Goal: Task Accomplishment & Management: Manage account settings

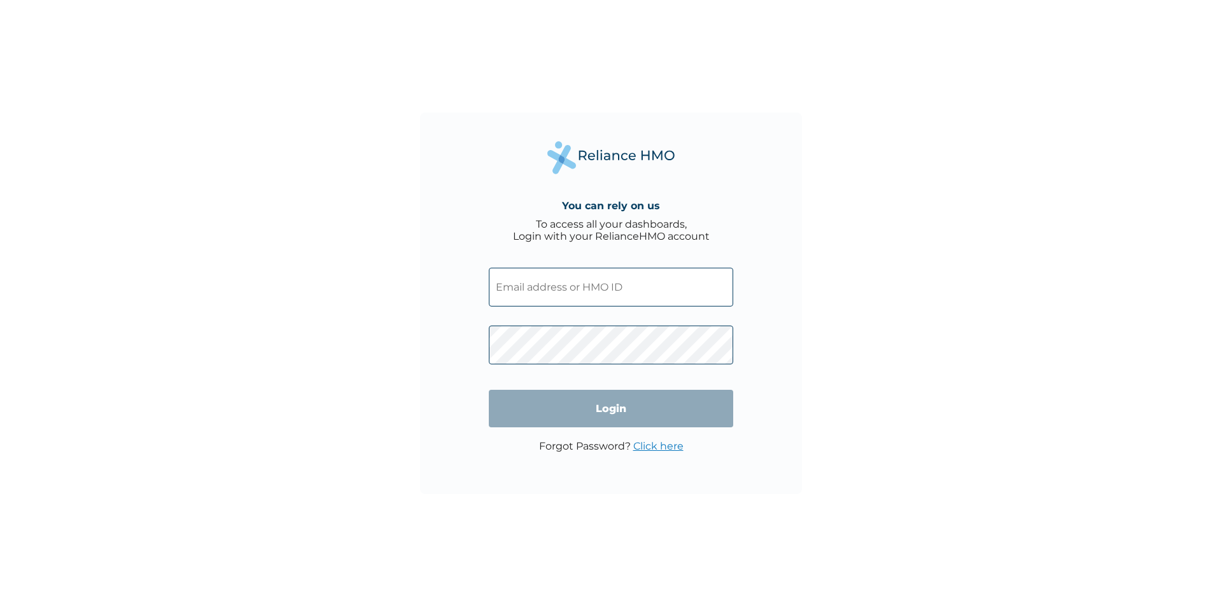
click at [617, 297] on input "text" at bounding box center [611, 287] width 244 height 39
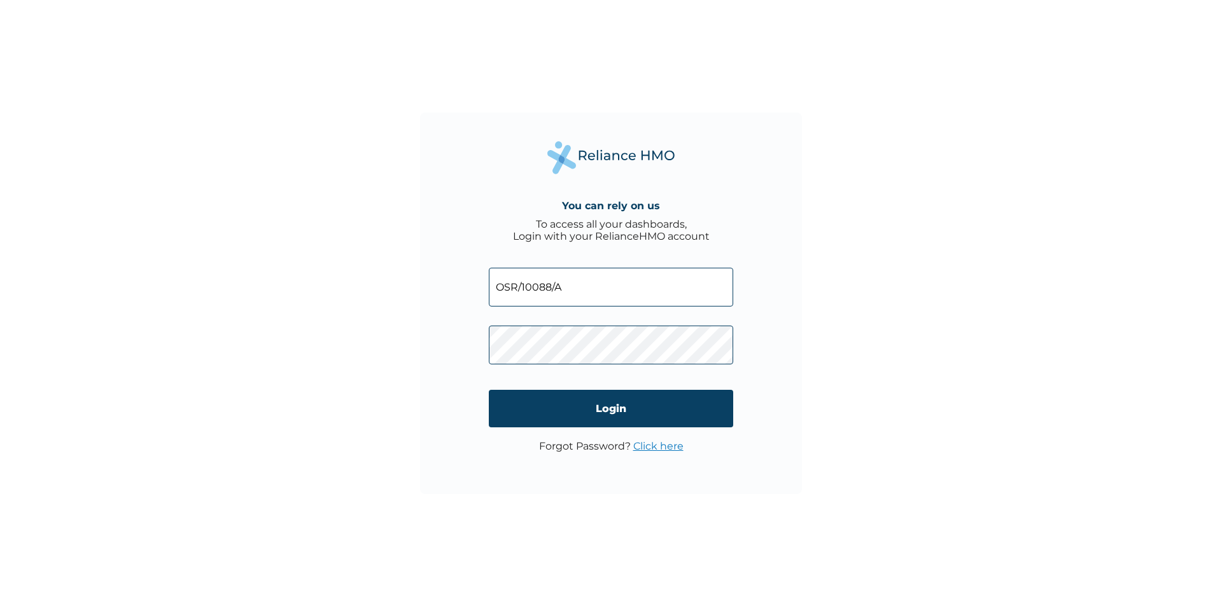
type input "OSR/10088/A"
click at [621, 402] on input "Login" at bounding box center [611, 409] width 244 height 38
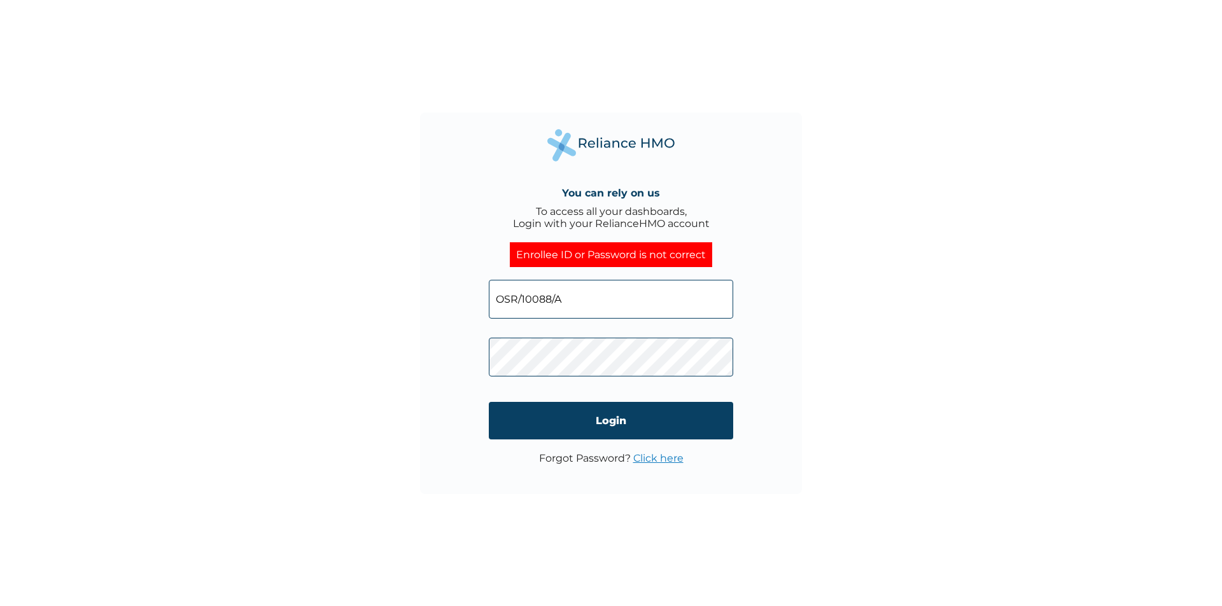
click at [657, 461] on link "Click here" at bounding box center [658, 458] width 50 height 12
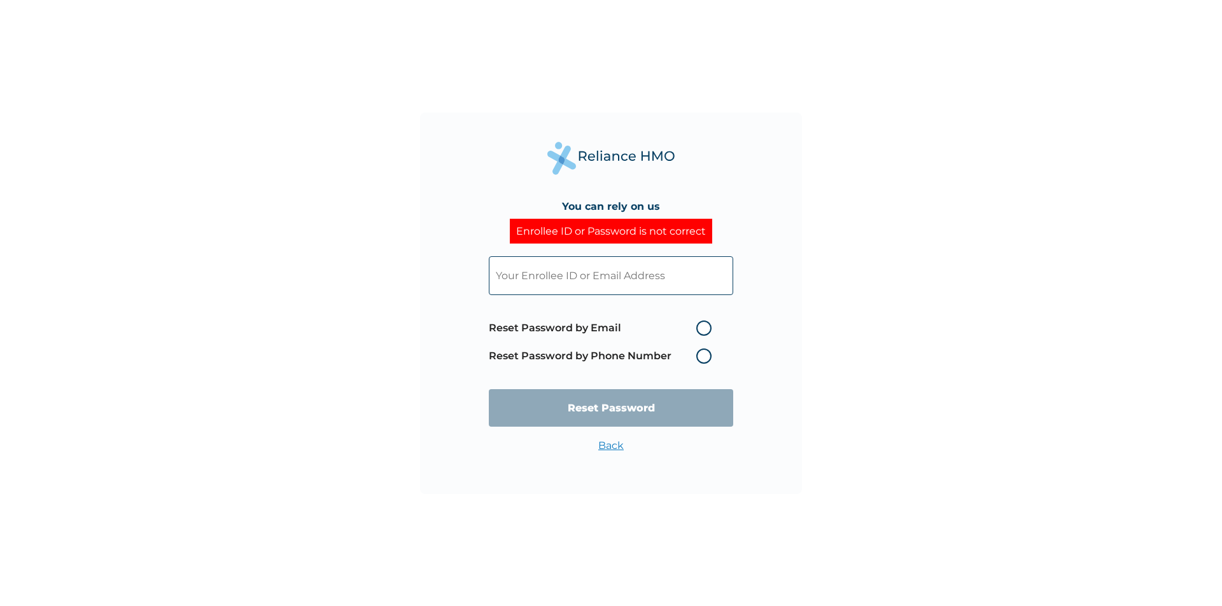
click at [704, 328] on label "Reset Password by Email" at bounding box center [603, 328] width 229 height 15
click at [699, 328] on input "Reset Password by Email" at bounding box center [688, 328] width 20 height 20
radio input "true"
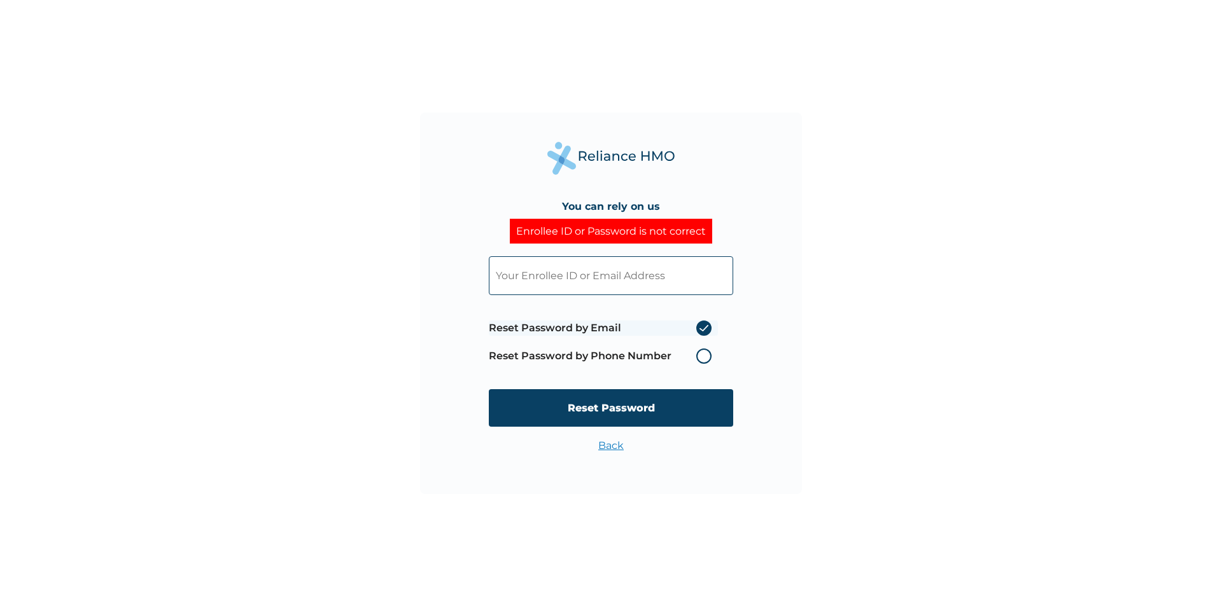
click at [558, 279] on input "text" at bounding box center [611, 275] width 244 height 39
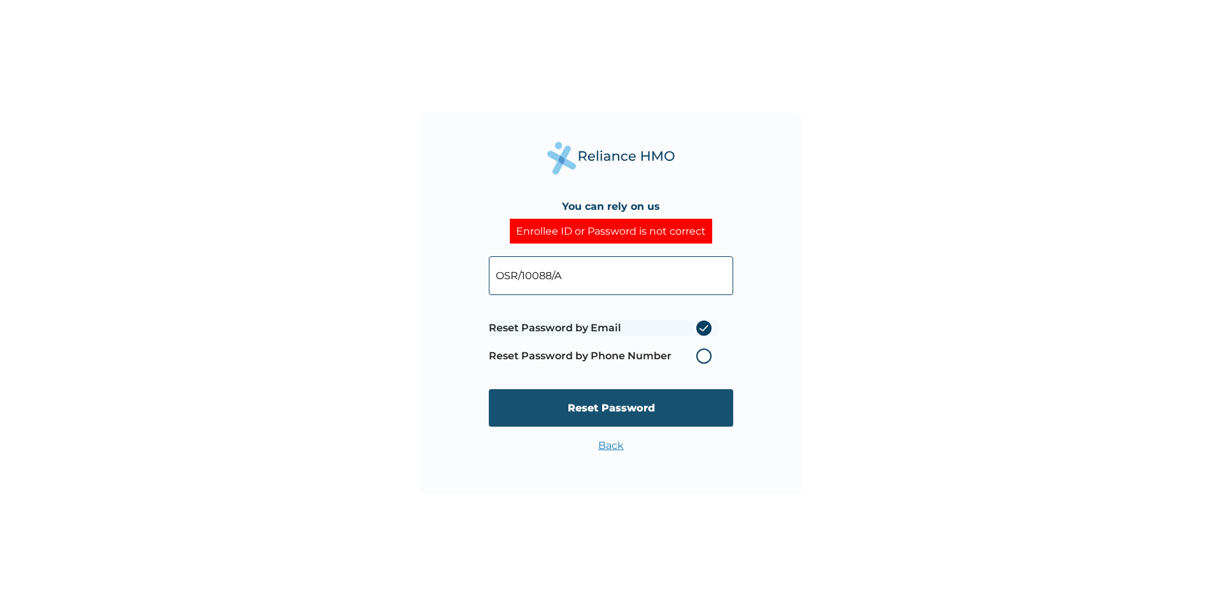
type input "OSR/10088/A"
click at [622, 410] on input "Reset Password" at bounding box center [611, 408] width 244 height 38
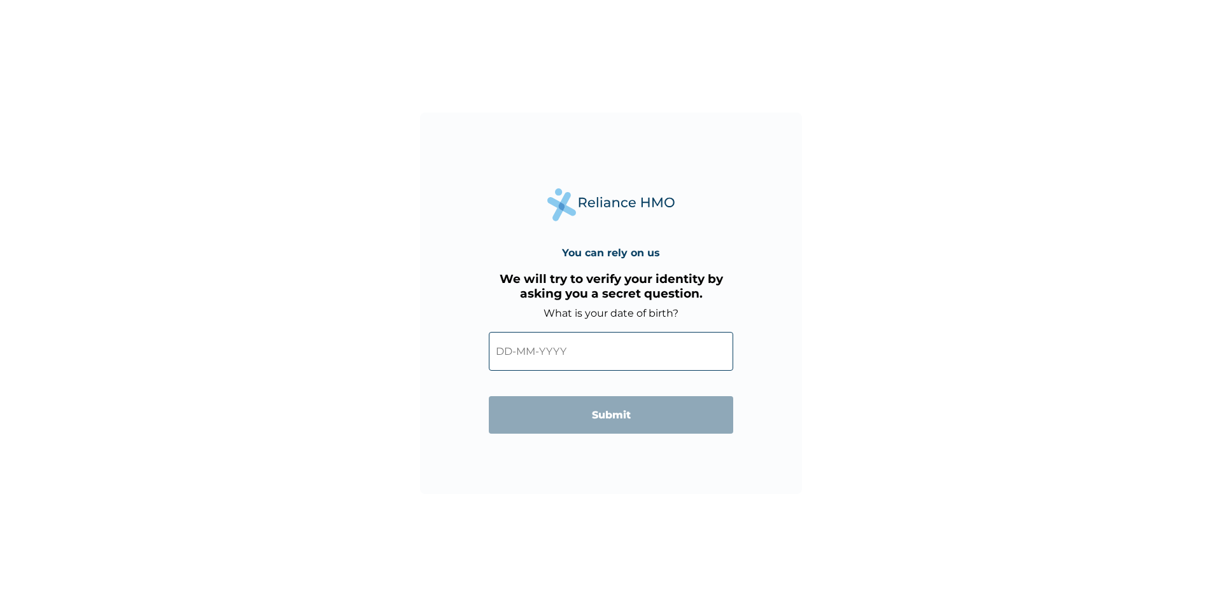
click at [584, 347] on input "text" at bounding box center [611, 351] width 244 height 39
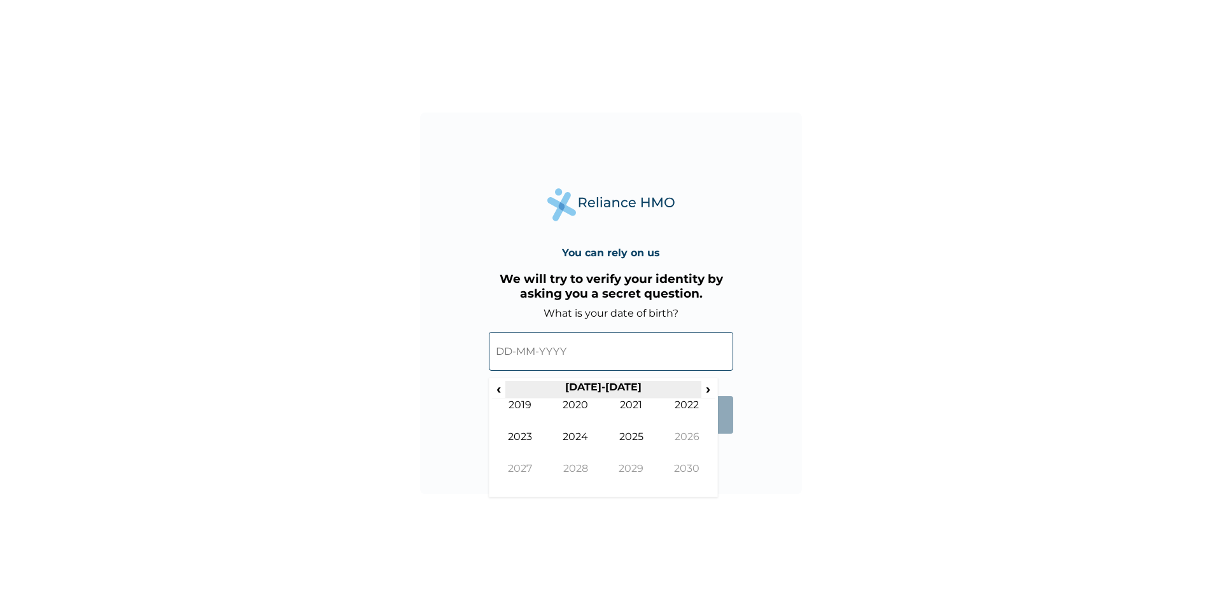
click at [610, 384] on th "2020-2029" at bounding box center [602, 390] width 195 height 18
click at [498, 391] on span "‹" at bounding box center [498, 389] width 13 height 16
click at [628, 435] on td "1995" at bounding box center [631, 447] width 56 height 32
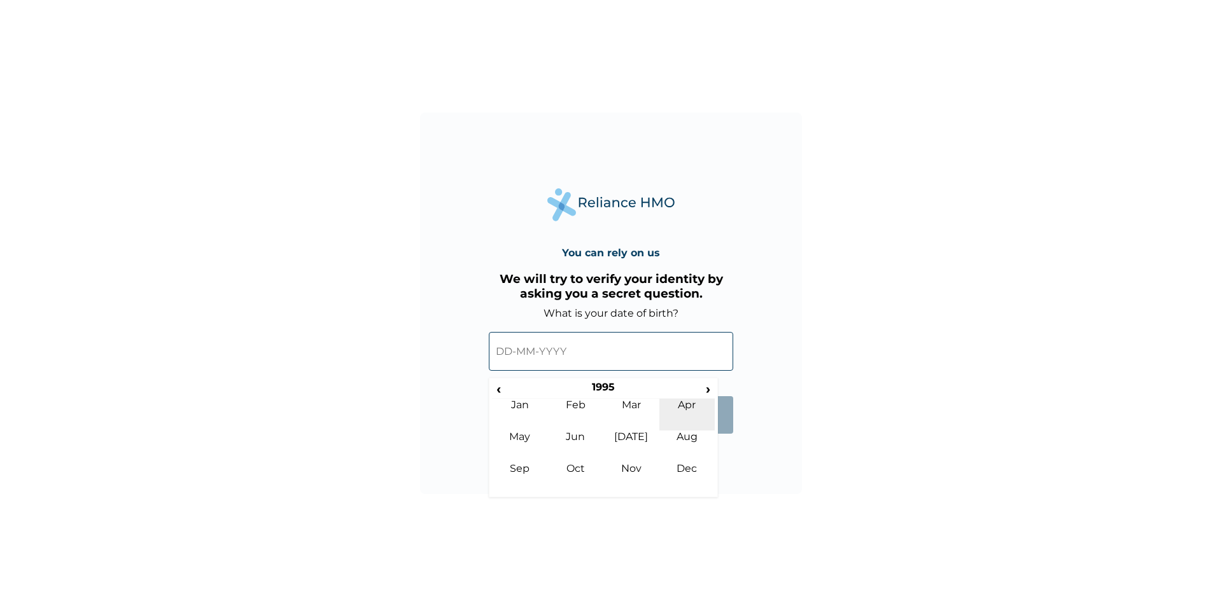
click at [681, 407] on td "Apr" at bounding box center [687, 415] width 56 height 32
click at [695, 422] on td "1" at bounding box center [699, 426] width 32 height 18
type input "01-04-1995"
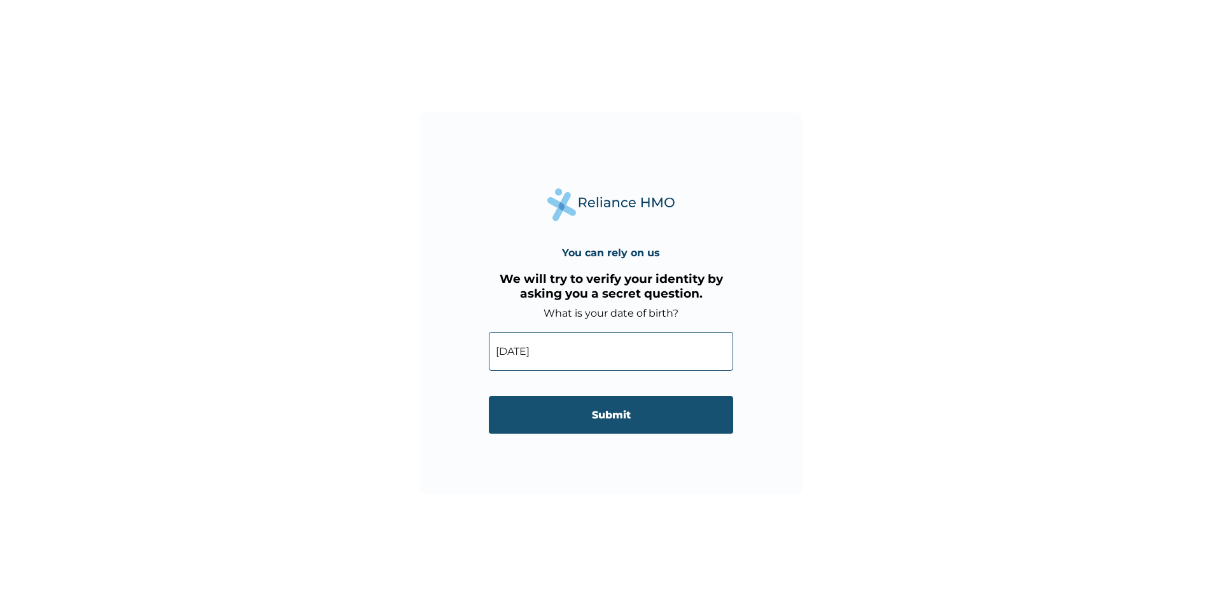
click at [600, 417] on input "Submit" at bounding box center [611, 415] width 244 height 38
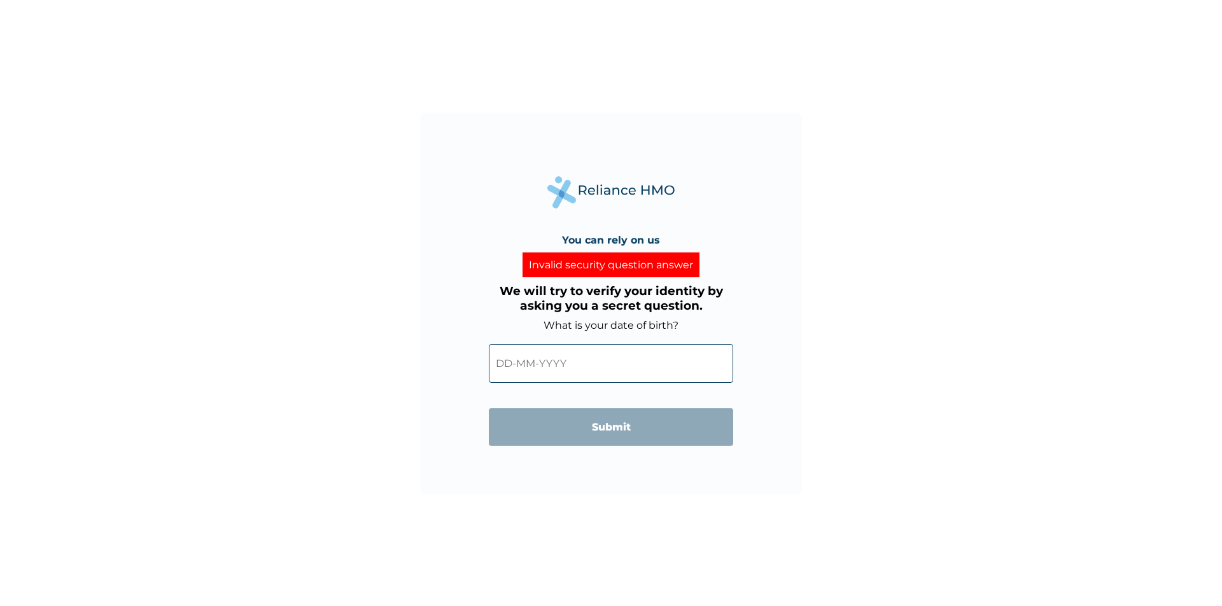
click at [598, 363] on input "text" at bounding box center [611, 363] width 244 height 39
click at [788, 320] on div "You can rely on us Invalid security question answer We will try to verify your …" at bounding box center [611, 304] width 382 height 382
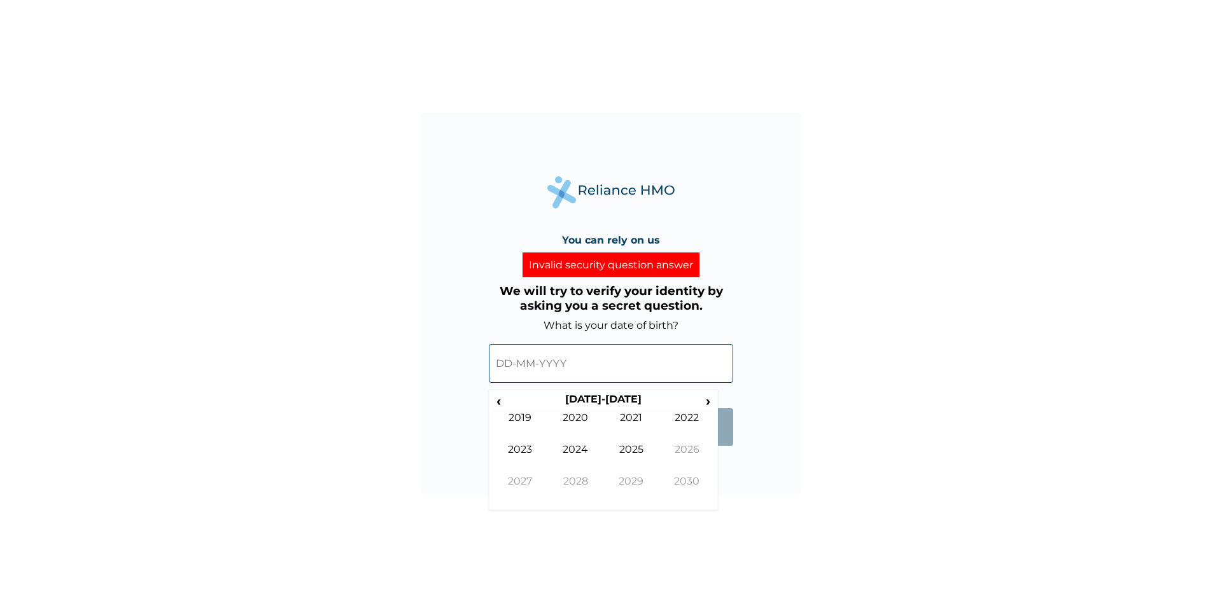
click at [517, 366] on input "text" at bounding box center [611, 363] width 244 height 39
click at [502, 398] on span "‹" at bounding box center [498, 401] width 13 height 16
click at [643, 454] on td "1995" at bounding box center [631, 459] width 56 height 32
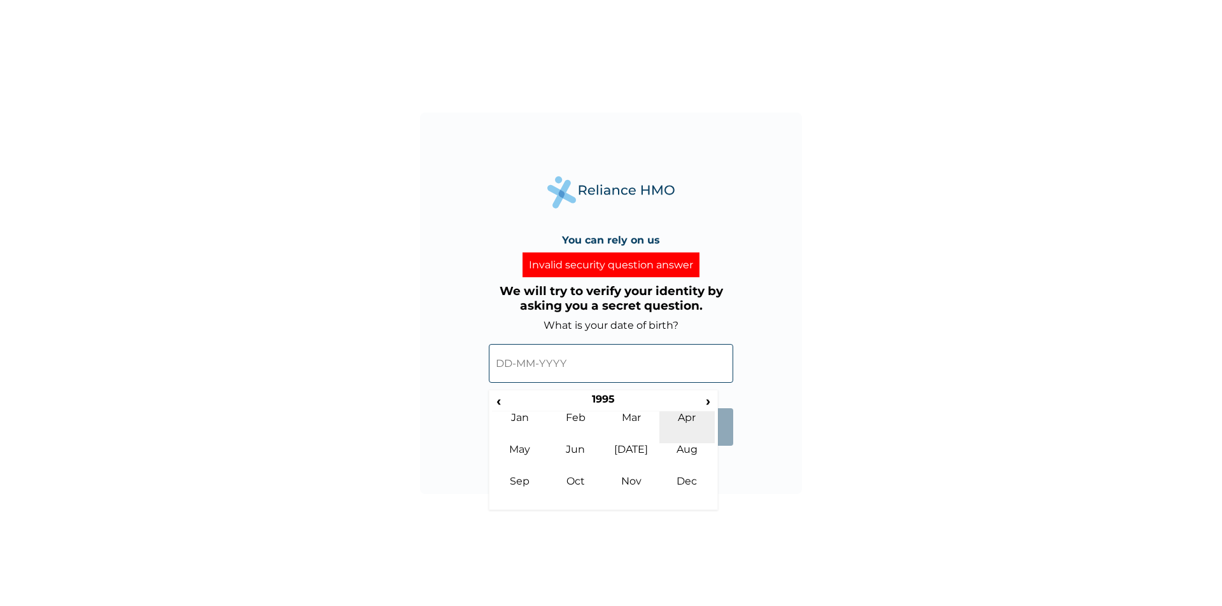
click at [687, 426] on td "Apr" at bounding box center [687, 428] width 56 height 32
click at [698, 434] on td "1" at bounding box center [699, 438] width 32 height 18
type input "01-04-1995"
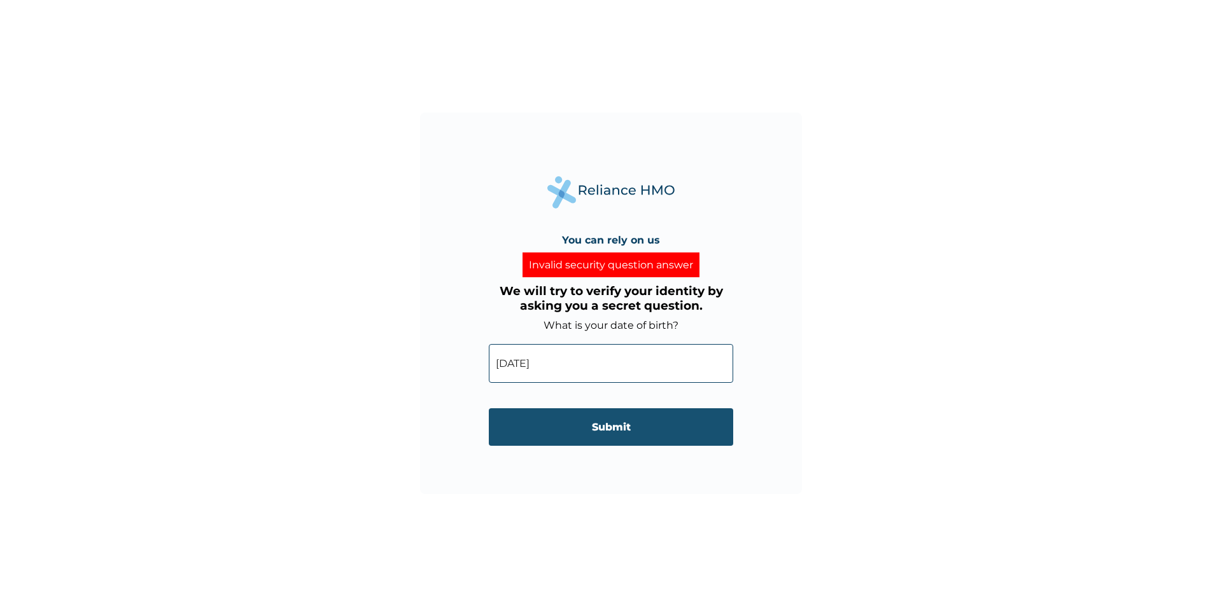
click at [597, 426] on input "Submit" at bounding box center [611, 428] width 244 height 38
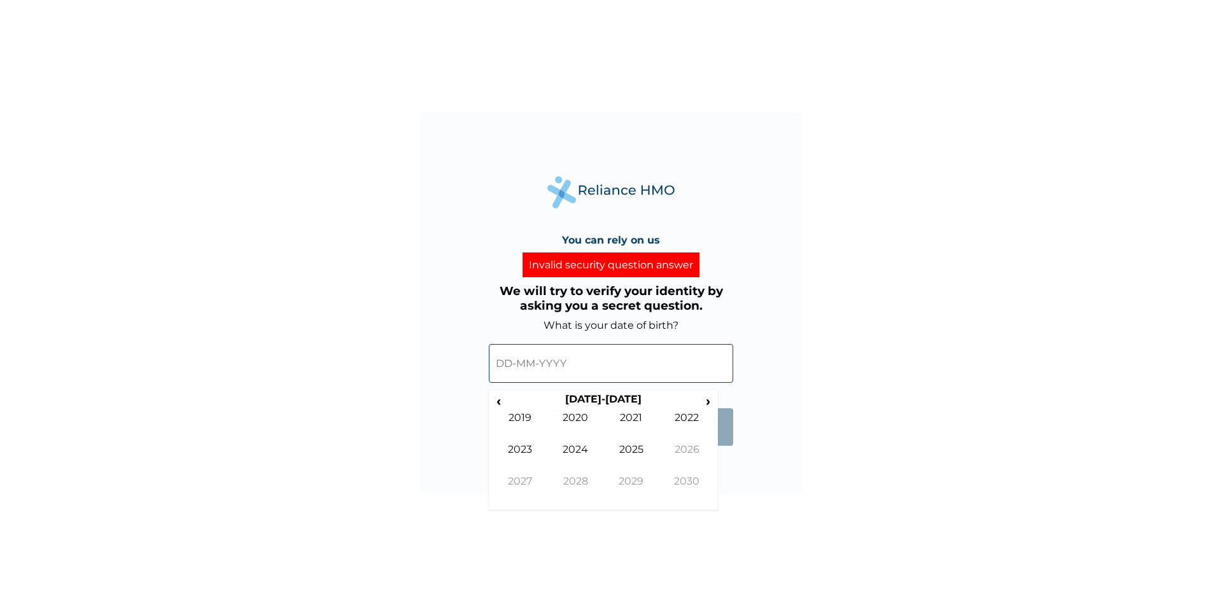
click at [562, 351] on input "text" at bounding box center [611, 363] width 244 height 39
click at [503, 404] on span "‹" at bounding box center [498, 401] width 13 height 16
click at [498, 402] on span "‹" at bounding box center [498, 401] width 13 height 16
click at [641, 445] on td "1995" at bounding box center [631, 459] width 56 height 32
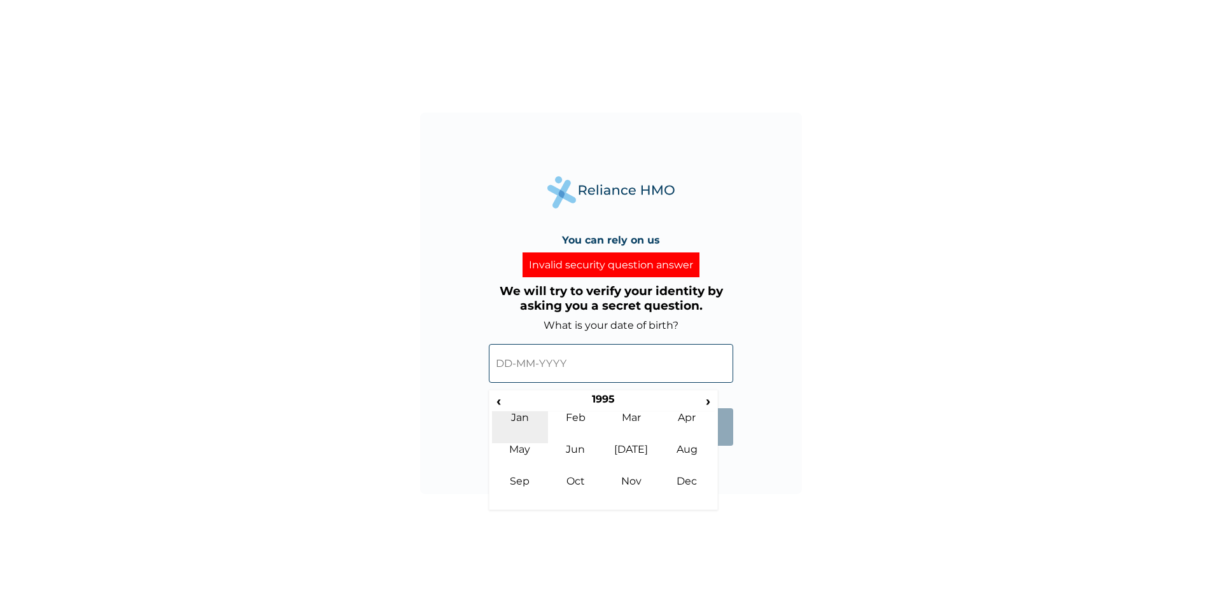
click at [522, 415] on td "Jan" at bounding box center [520, 428] width 56 height 32
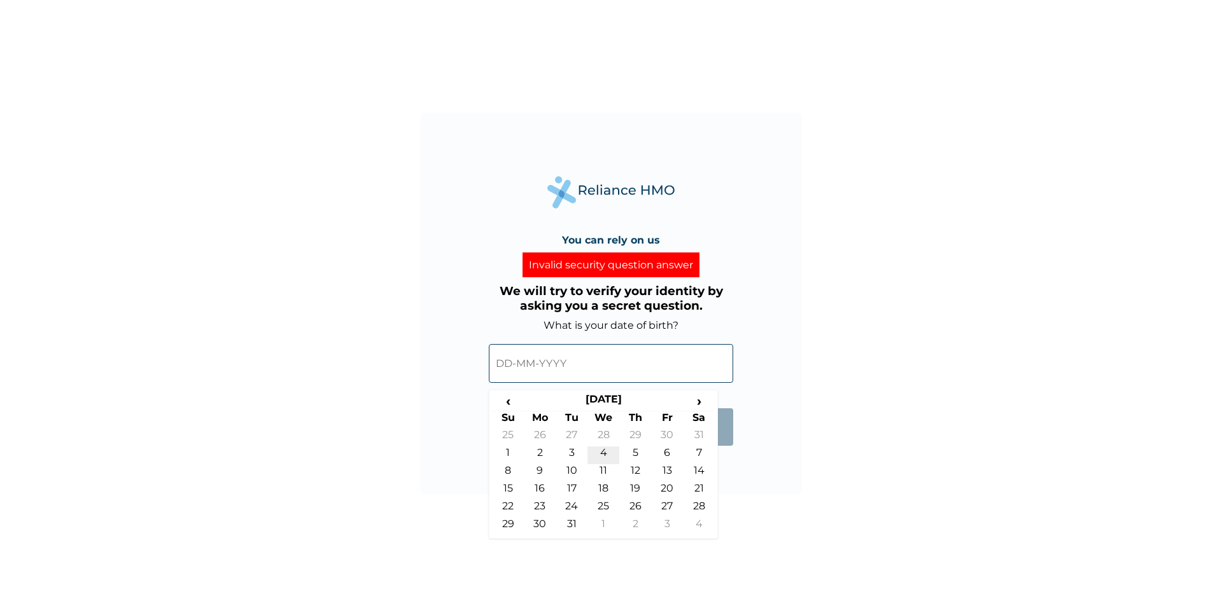
click at [600, 452] on td "4" at bounding box center [603, 456] width 32 height 18
type input "04-01-1995"
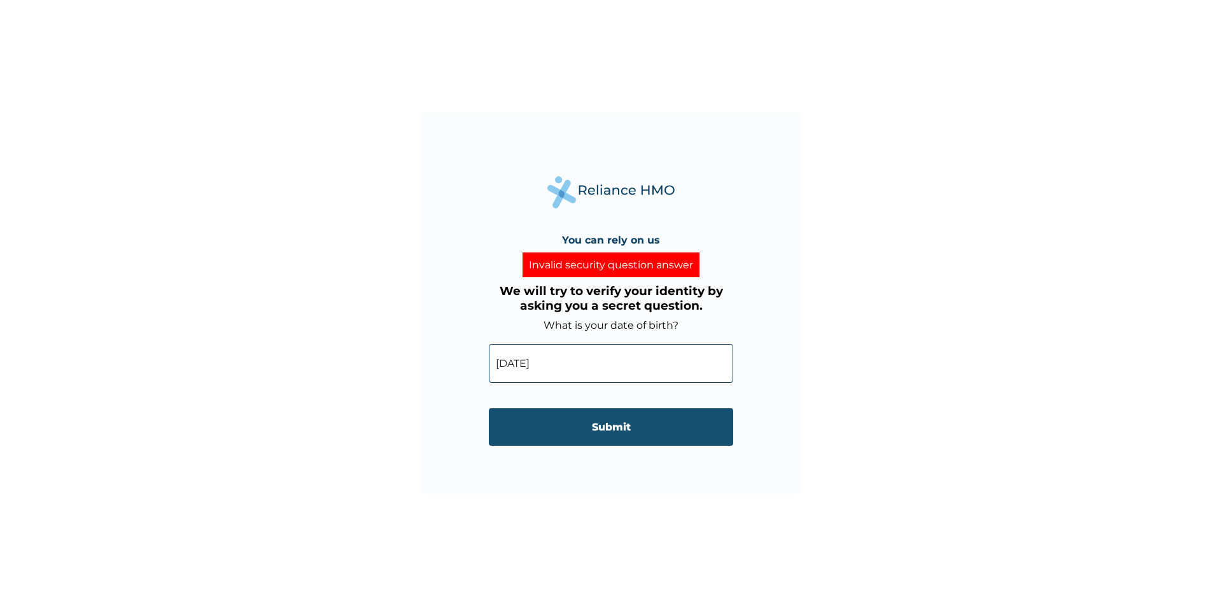
click at [622, 426] on input "Submit" at bounding box center [611, 428] width 244 height 38
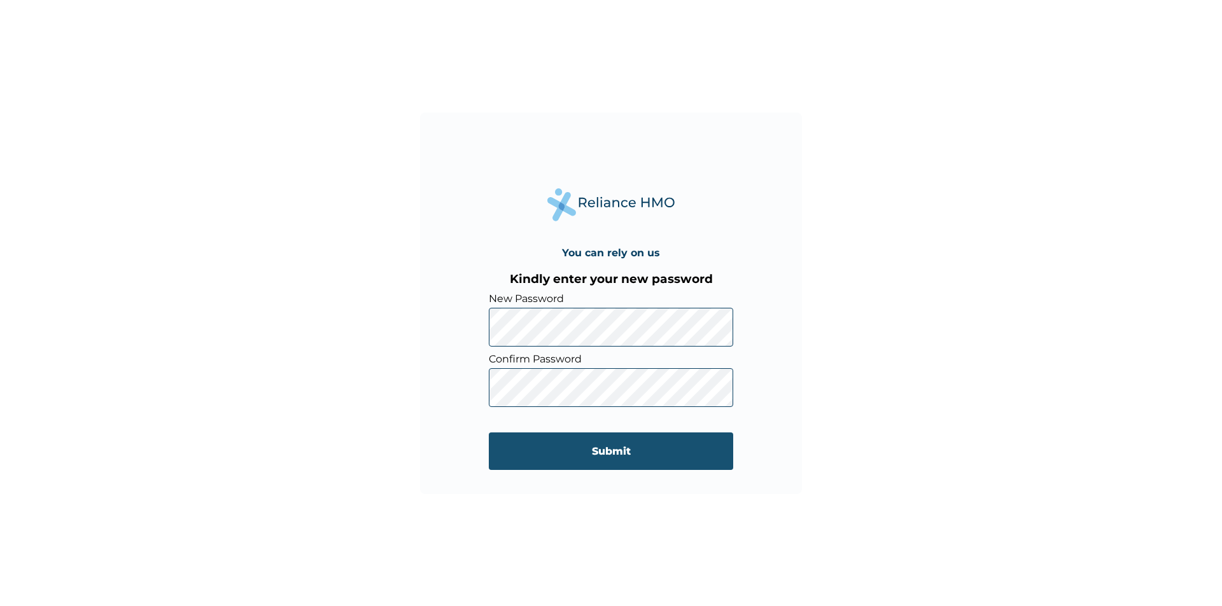
click at [605, 455] on input "Submit" at bounding box center [611, 452] width 244 height 38
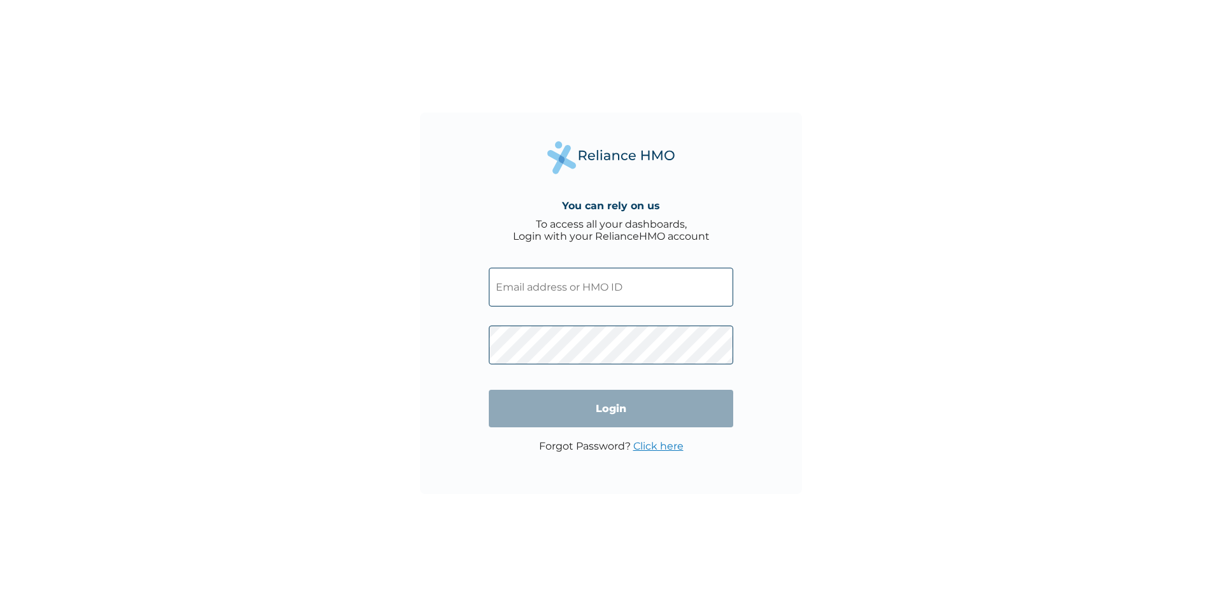
click at [600, 276] on input "text" at bounding box center [611, 287] width 244 height 39
type input "OSR/10088/A"
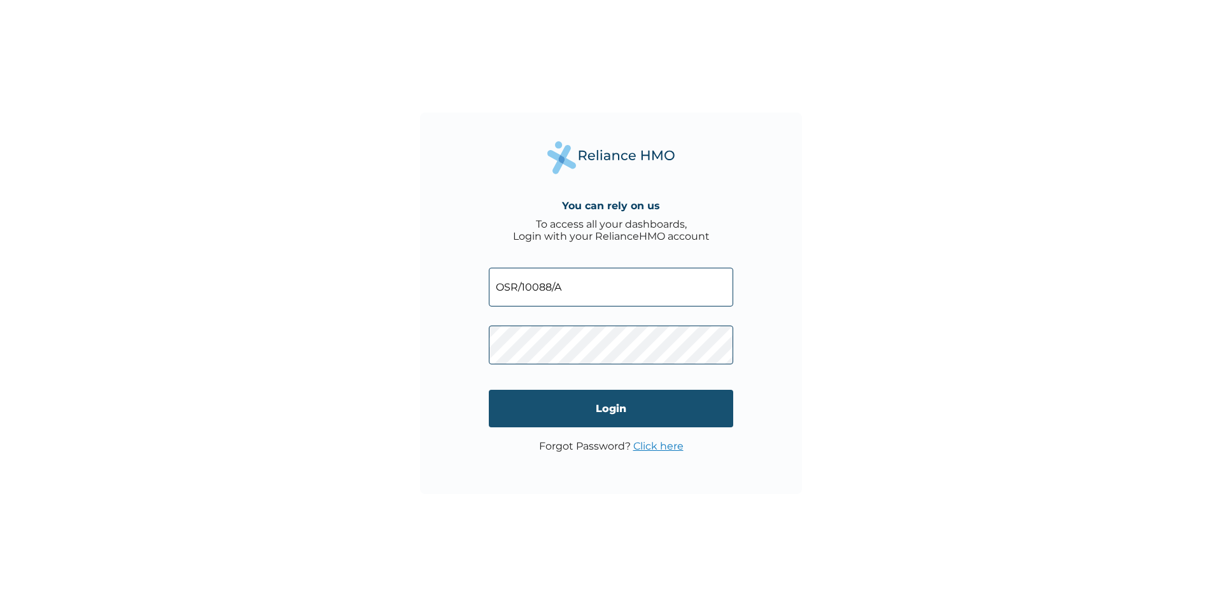
click at [611, 410] on input "Login" at bounding box center [611, 409] width 244 height 38
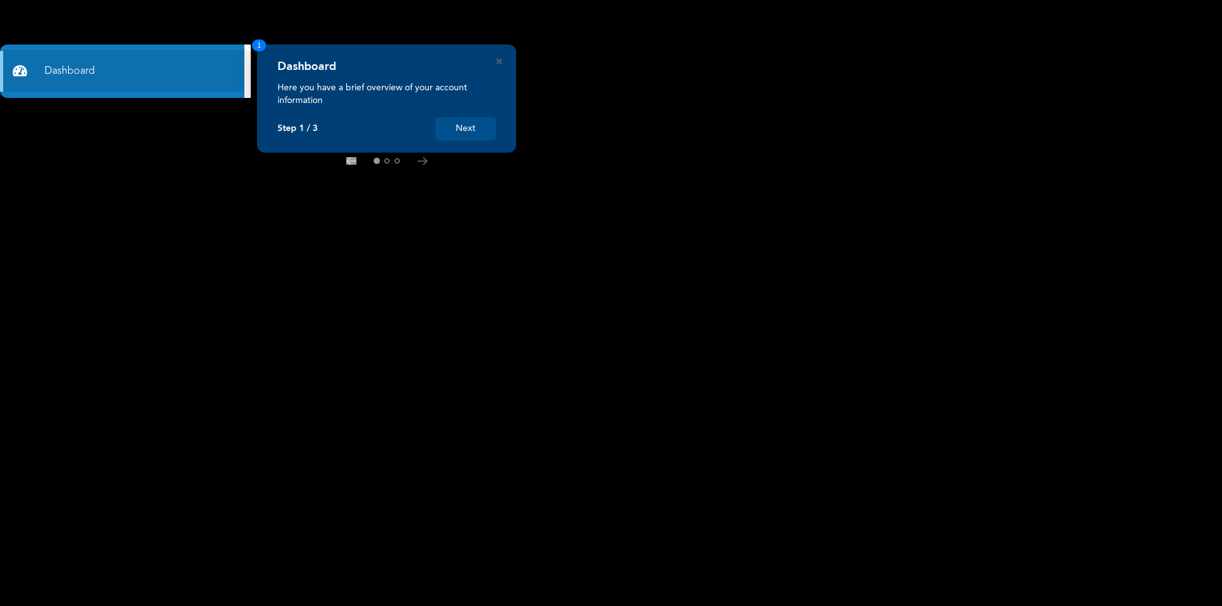
click at [467, 128] on button "Next" at bounding box center [465, 129] width 60 height 24
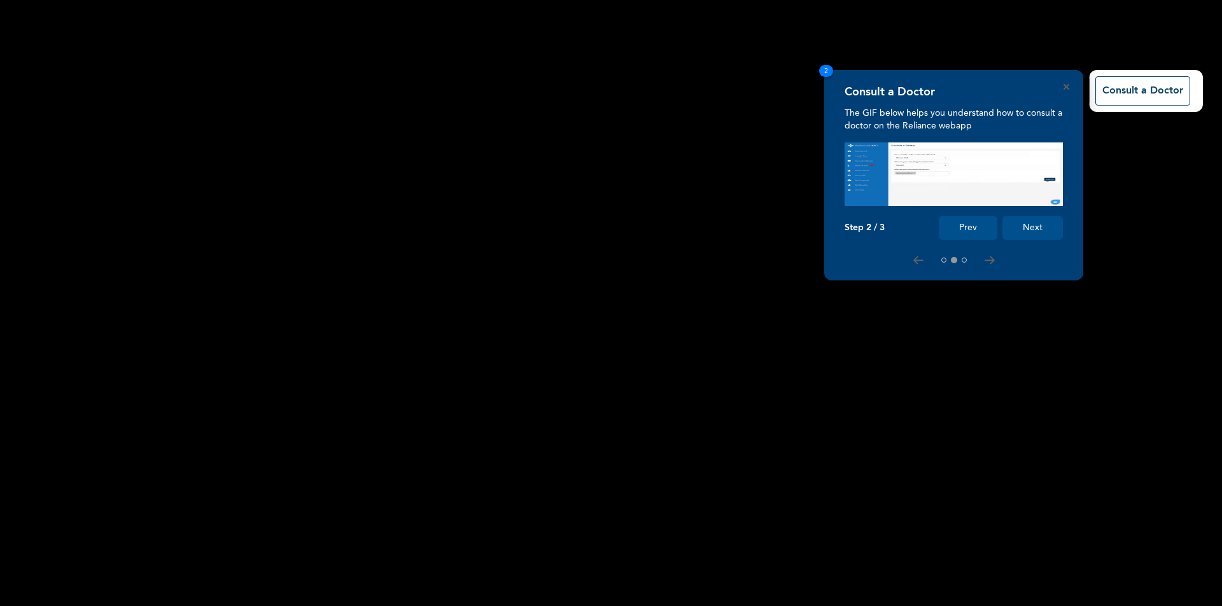
click at [1030, 227] on button "Next" at bounding box center [1032, 228] width 60 height 24
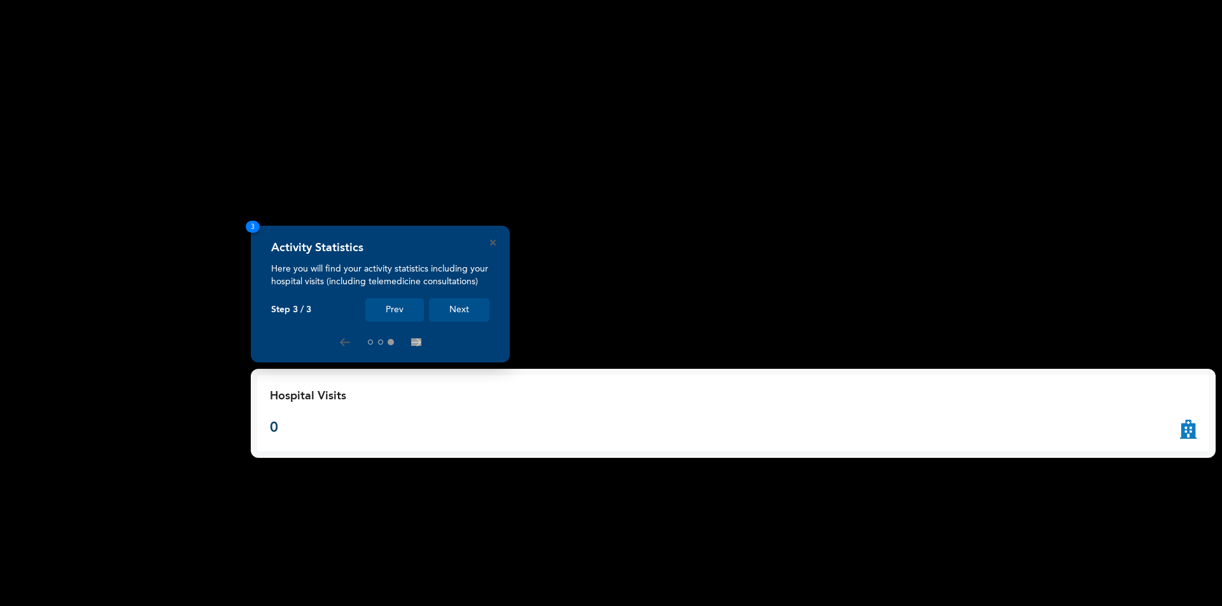
click at [480, 309] on button "Next" at bounding box center [459, 310] width 60 height 24
click at [466, 312] on button "Next" at bounding box center [459, 310] width 60 height 24
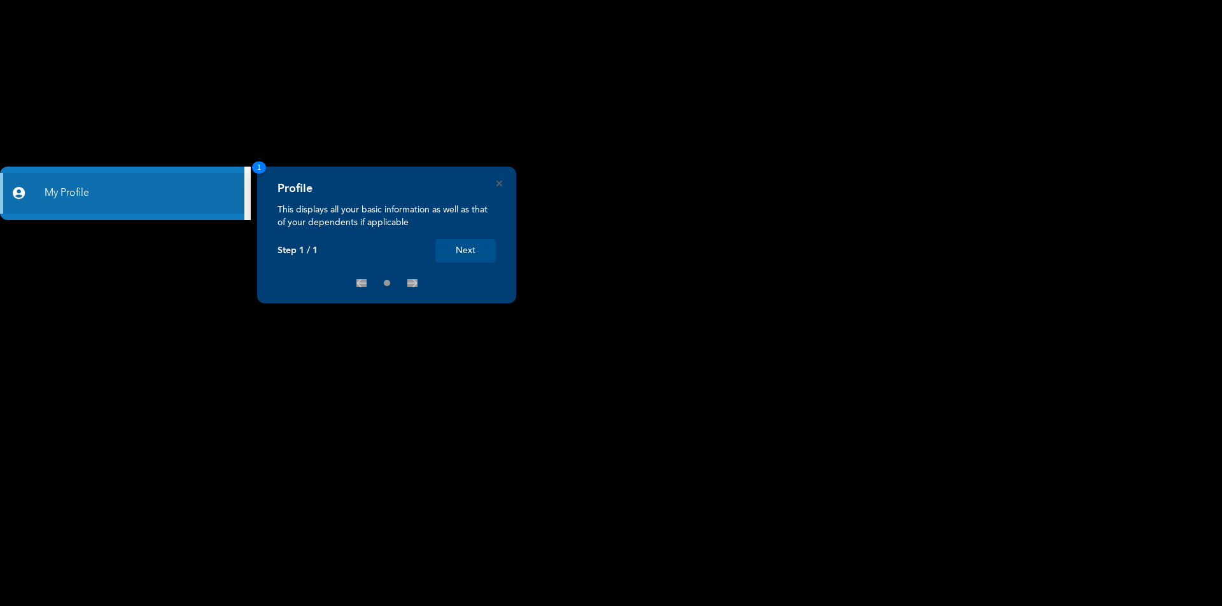
click at [461, 244] on button "Next" at bounding box center [465, 251] width 60 height 24
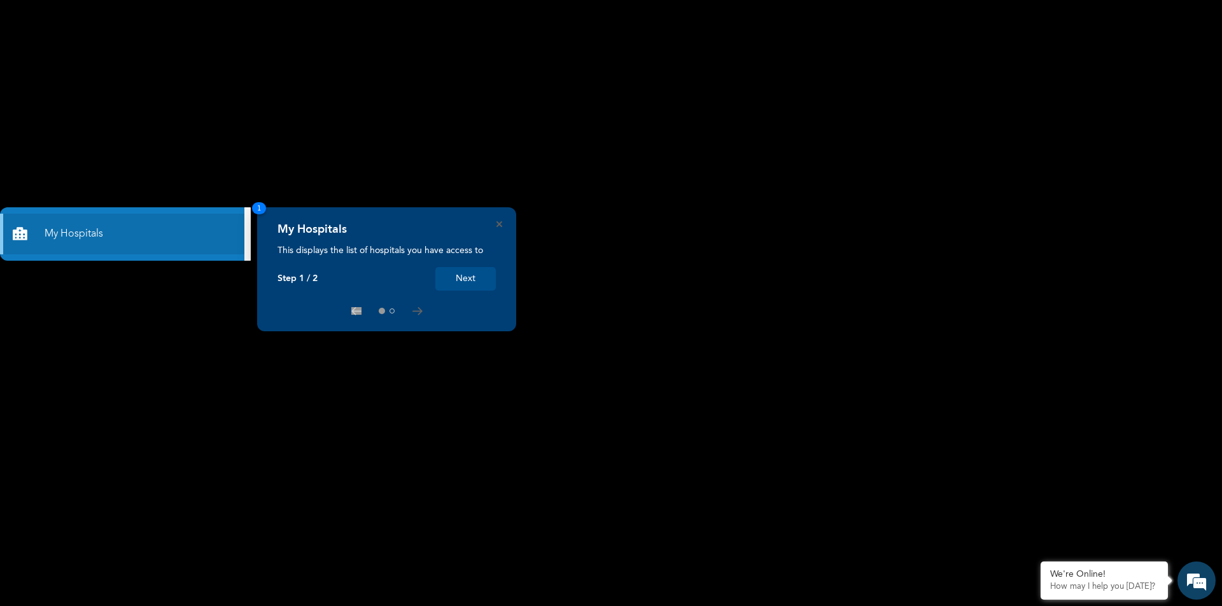
click at [463, 279] on button "Next" at bounding box center [465, 279] width 60 height 24
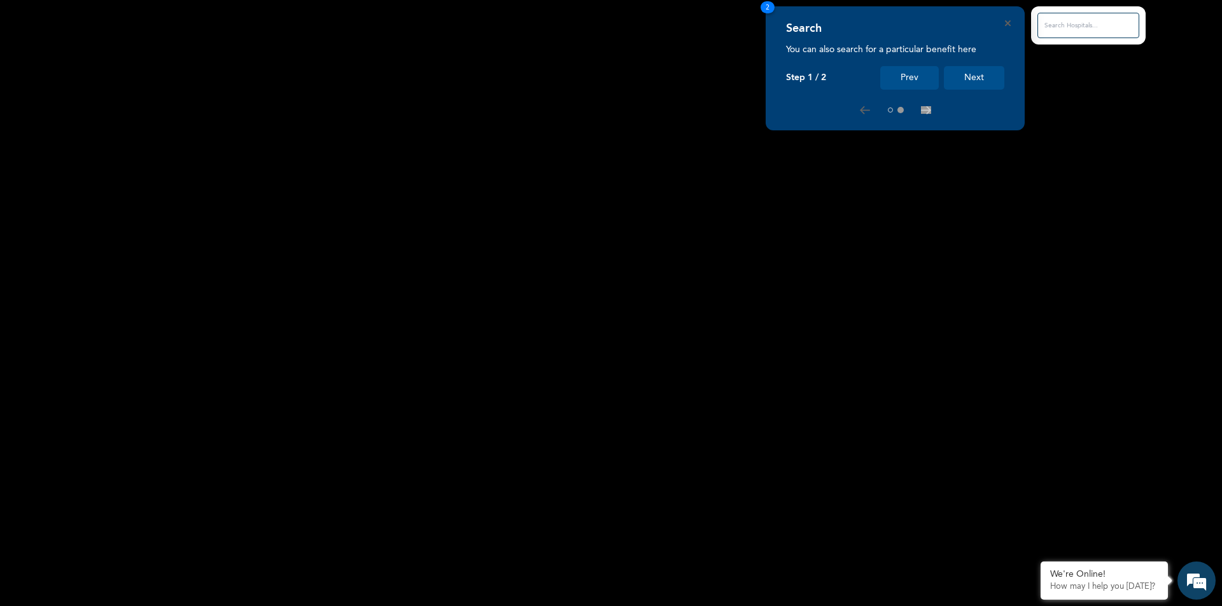
click at [977, 77] on button "Next" at bounding box center [974, 78] width 60 height 24
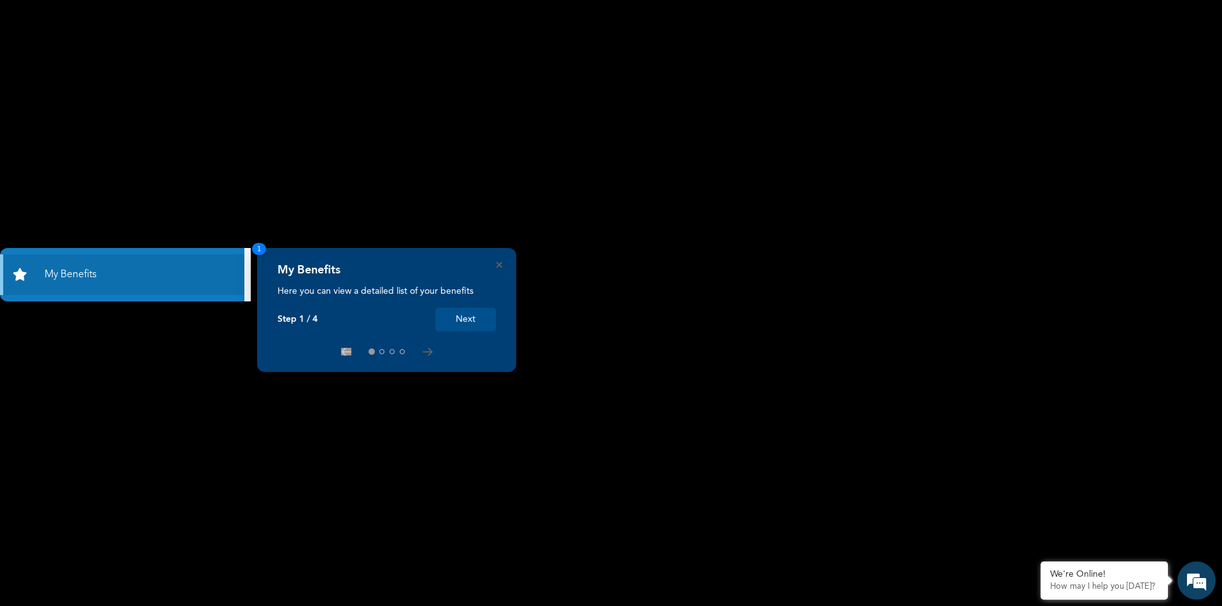
click at [466, 319] on button "Next" at bounding box center [465, 320] width 60 height 24
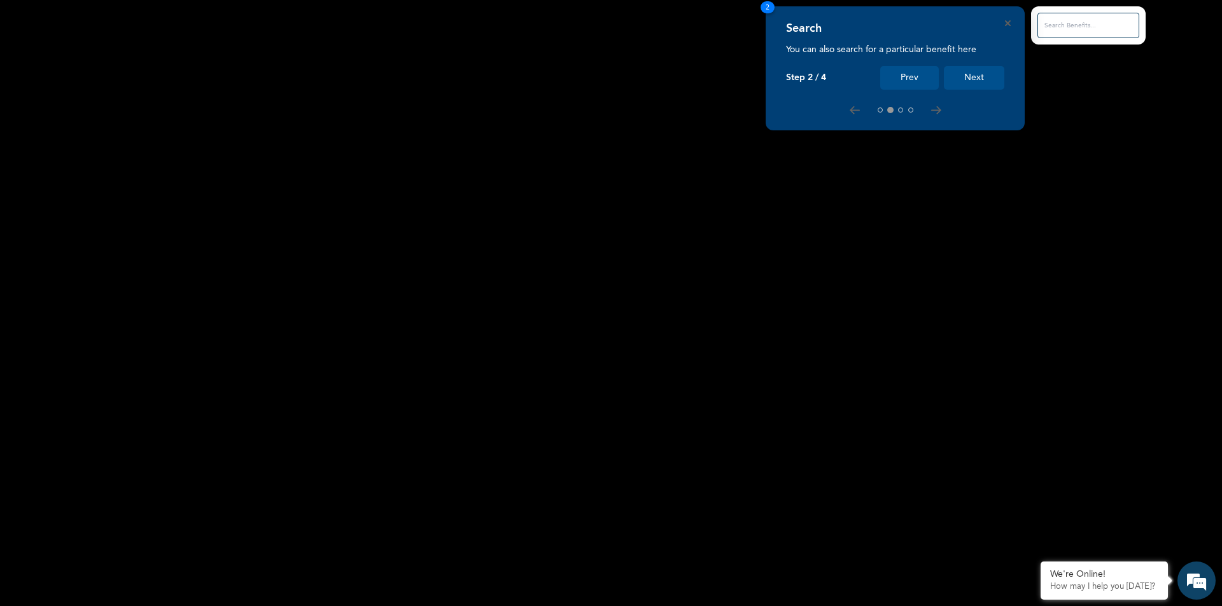
click at [968, 87] on button "Next" at bounding box center [974, 78] width 60 height 24
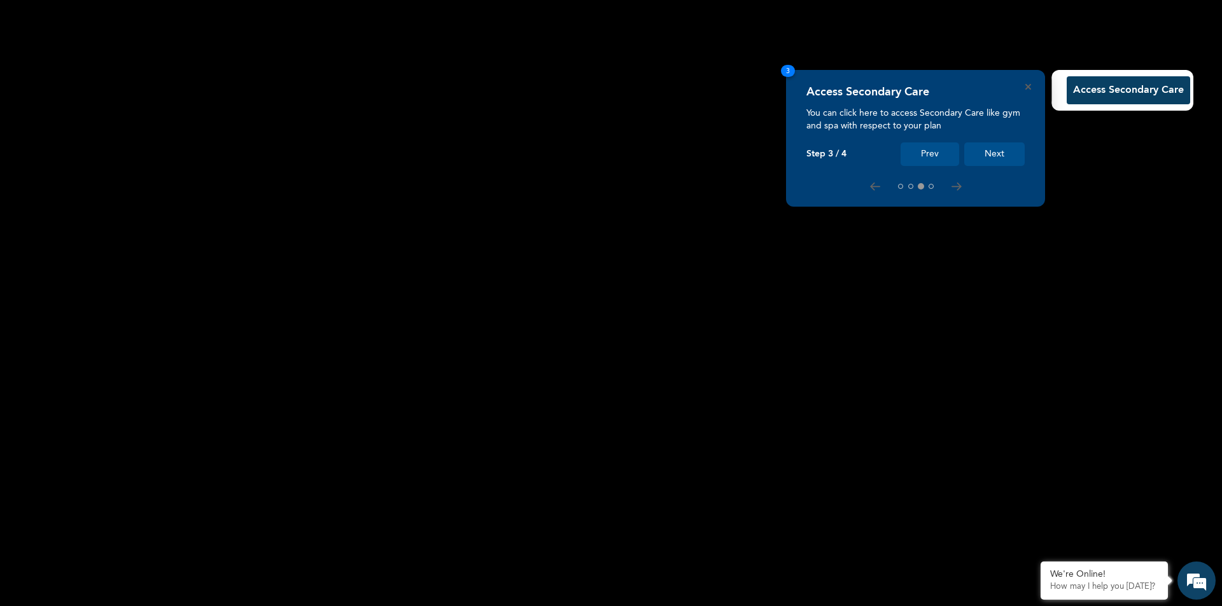
click at [997, 156] on button "Next" at bounding box center [994, 155] width 60 height 24
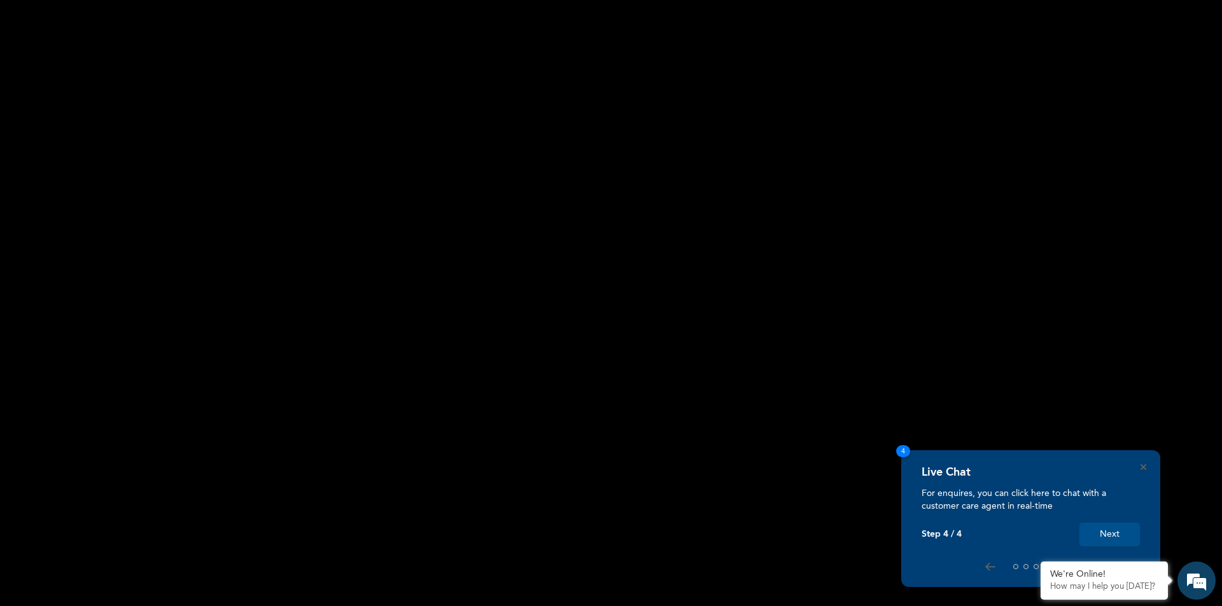
click at [1117, 536] on button "Next" at bounding box center [1109, 535] width 60 height 24
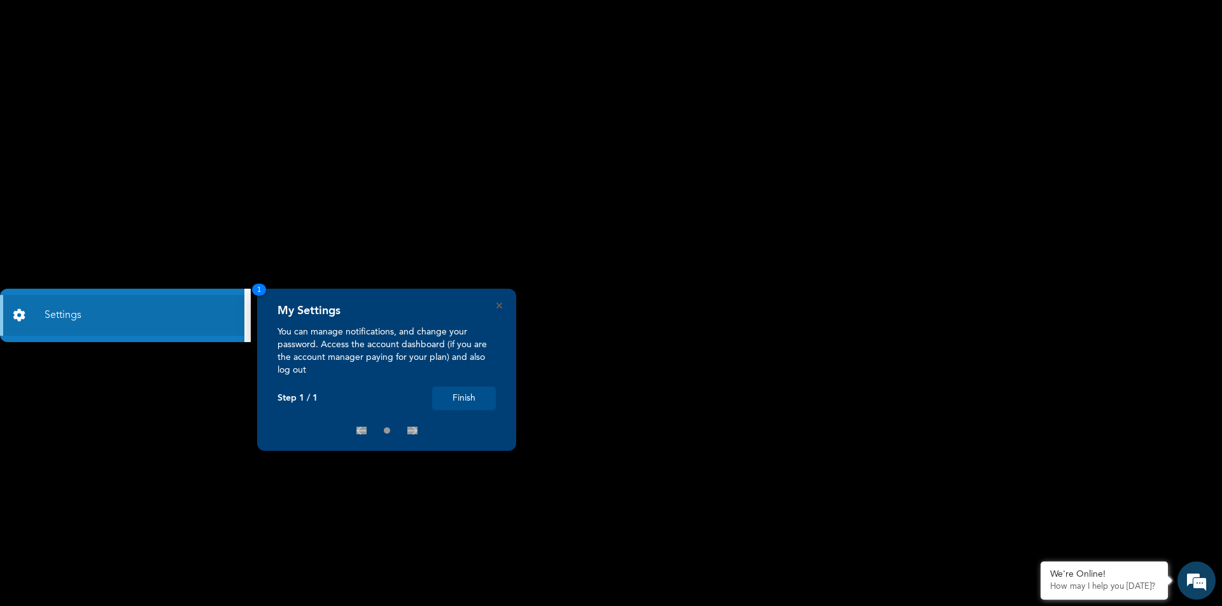
click at [453, 397] on button "Finish" at bounding box center [464, 399] width 64 height 24
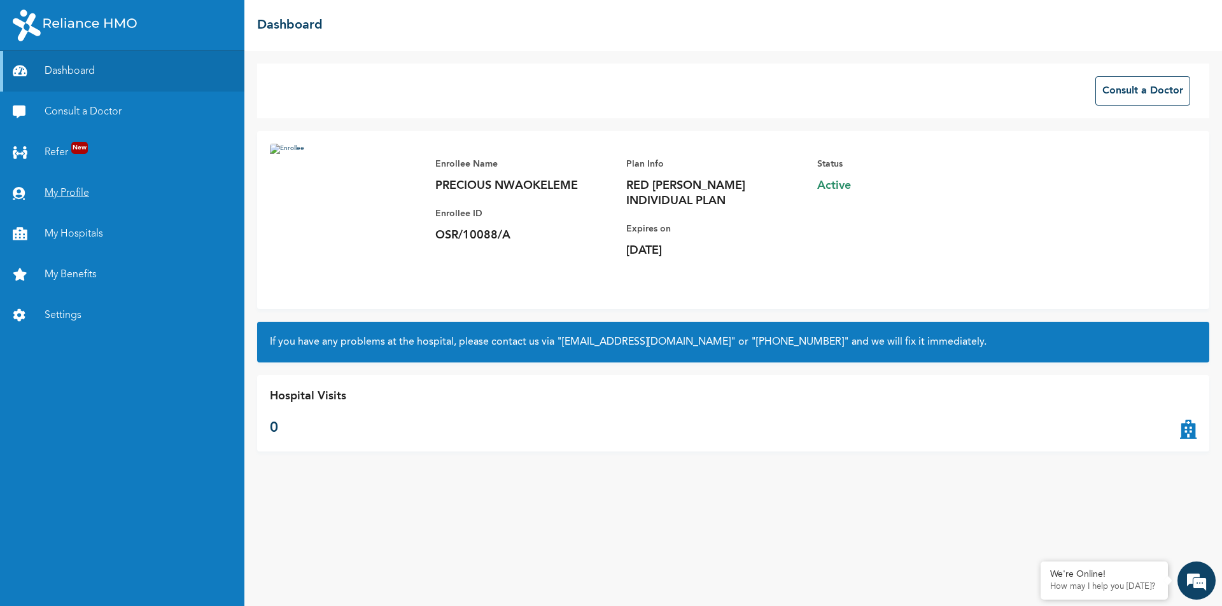
click at [64, 185] on link "My Profile" at bounding box center [122, 193] width 244 height 41
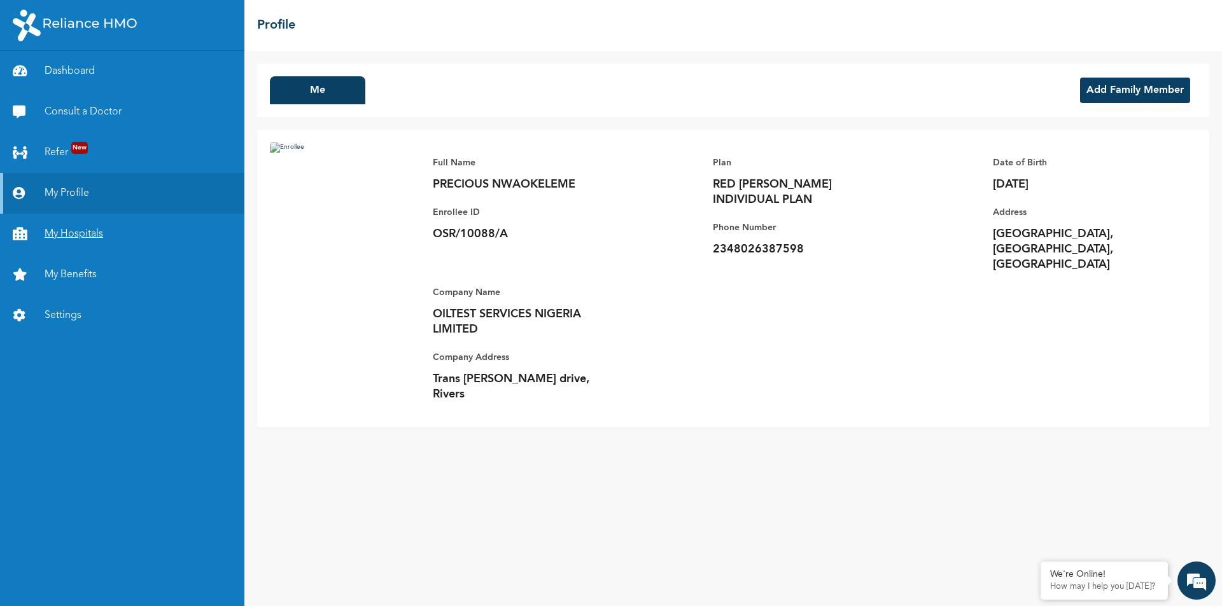
click at [94, 230] on link "My Hospitals" at bounding box center [122, 234] width 244 height 41
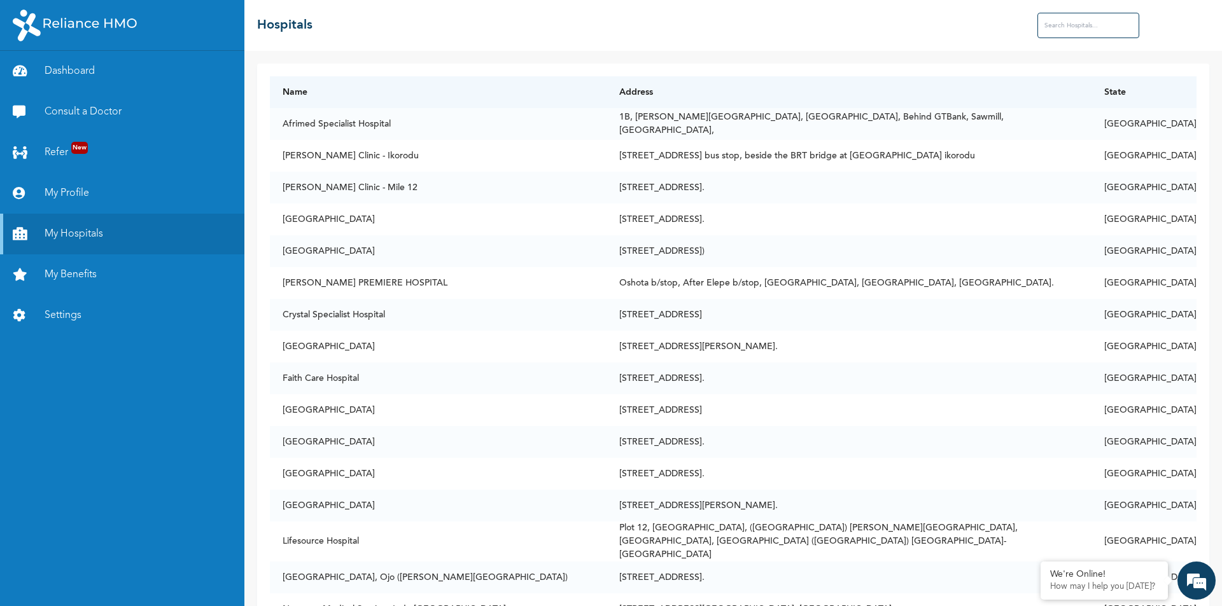
click at [1062, 25] on input "text" at bounding box center [1088, 25] width 102 height 25
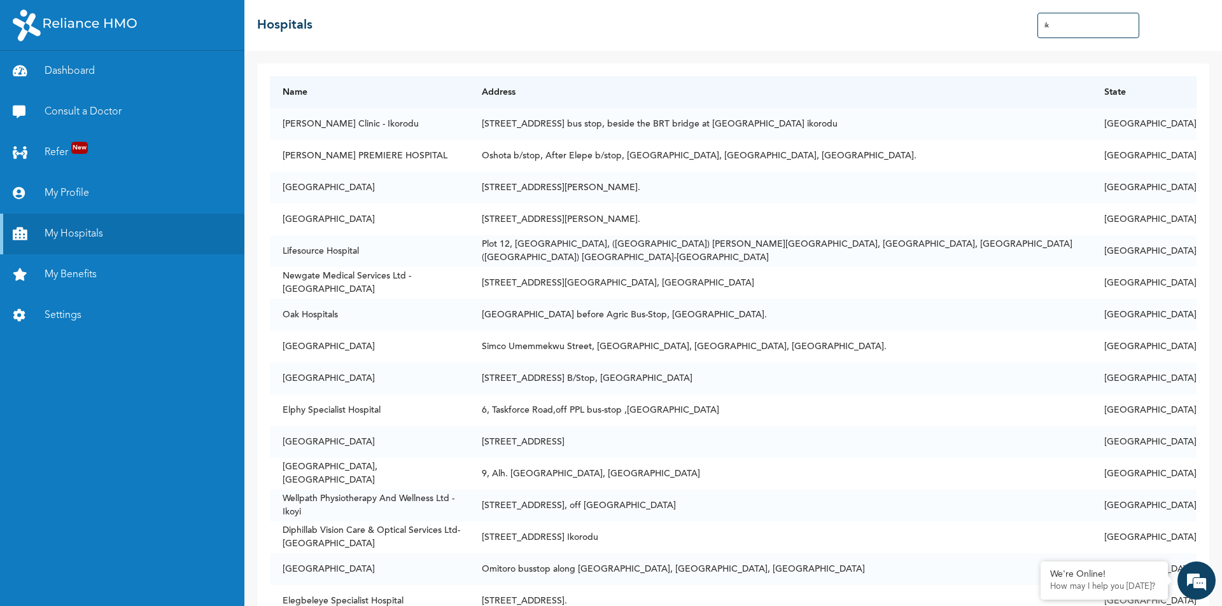
type input "i"
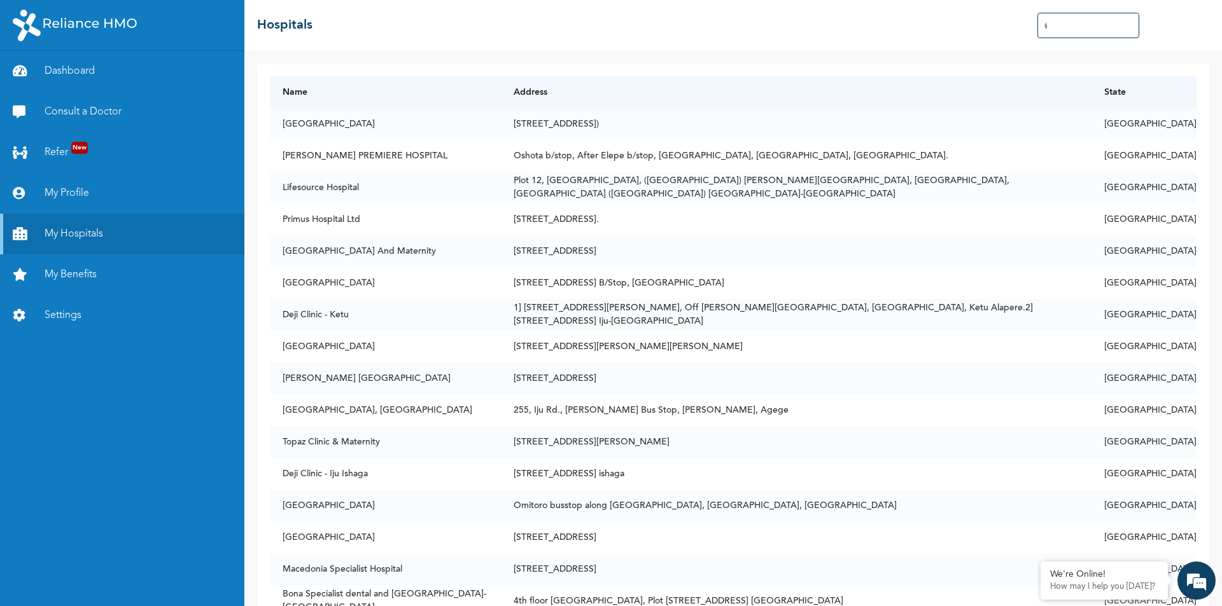
type input "i"
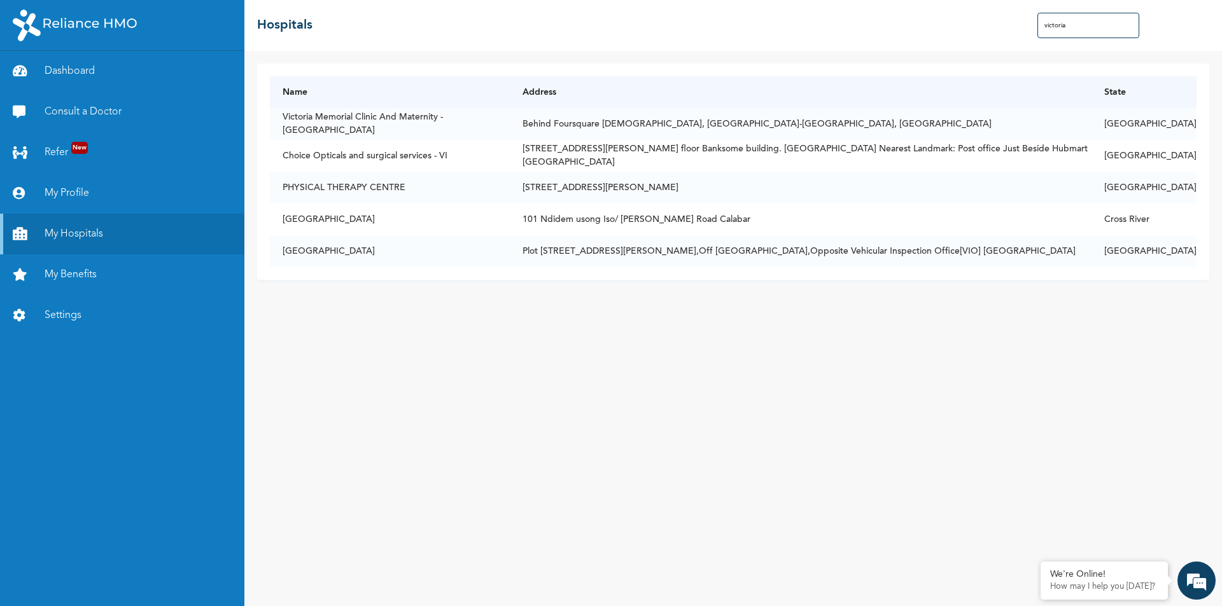
type input "victoria"
drag, startPoint x: 1051, startPoint y: 24, endPoint x: 1020, endPoint y: 22, distance: 31.2
click at [1020, 22] on div "☰ Hospitals [GEOGRAPHIC_DATA]" at bounding box center [732, 25] width 977 height 51
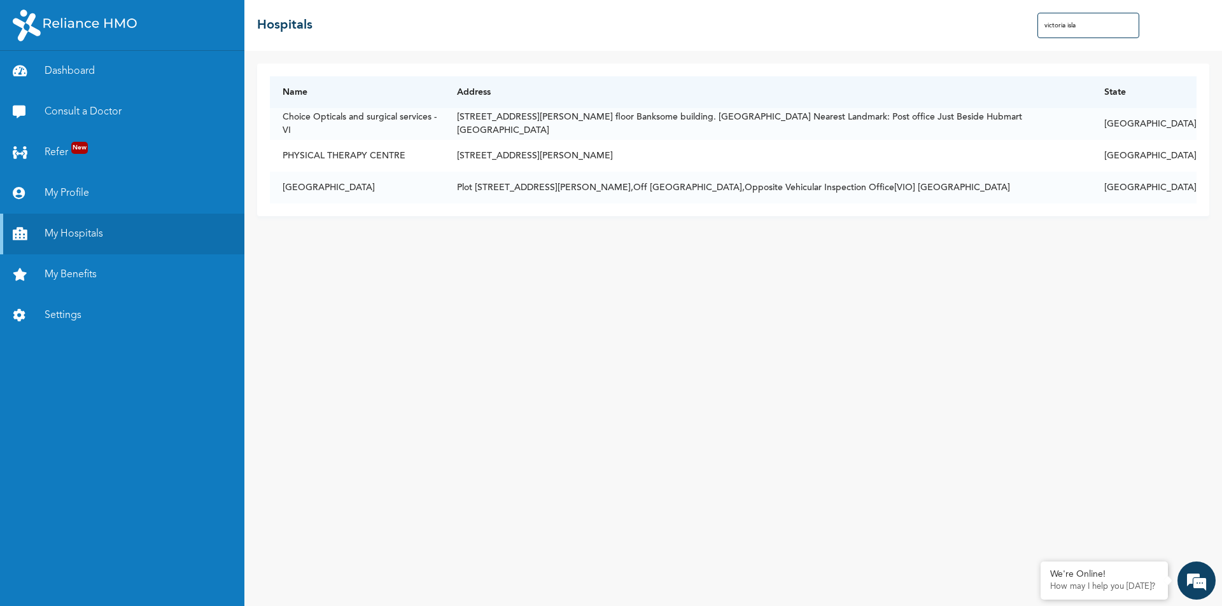
drag, startPoint x: 1085, startPoint y: 25, endPoint x: 888, endPoint y: 22, distance: 196.6
click at [948, 22] on div "☰ Hospitals [GEOGRAPHIC_DATA]" at bounding box center [732, 25] width 977 height 51
type input "victoria isla"
click at [92, 276] on link "My Benefits" at bounding box center [122, 275] width 244 height 41
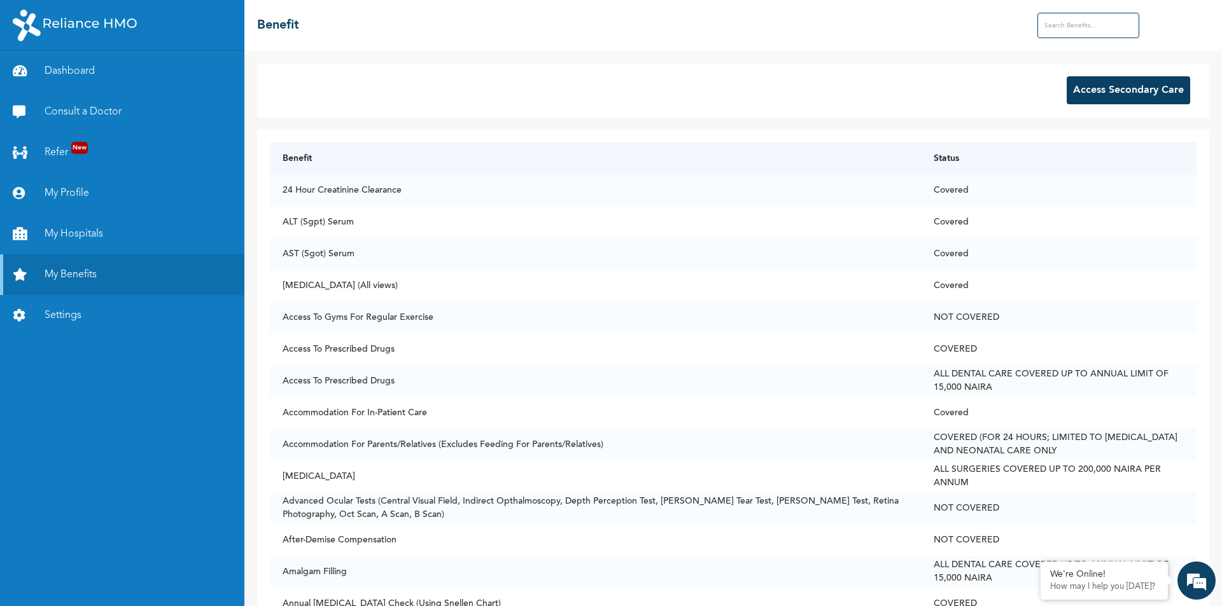
click at [1082, 24] on input "text" at bounding box center [1088, 25] width 102 height 25
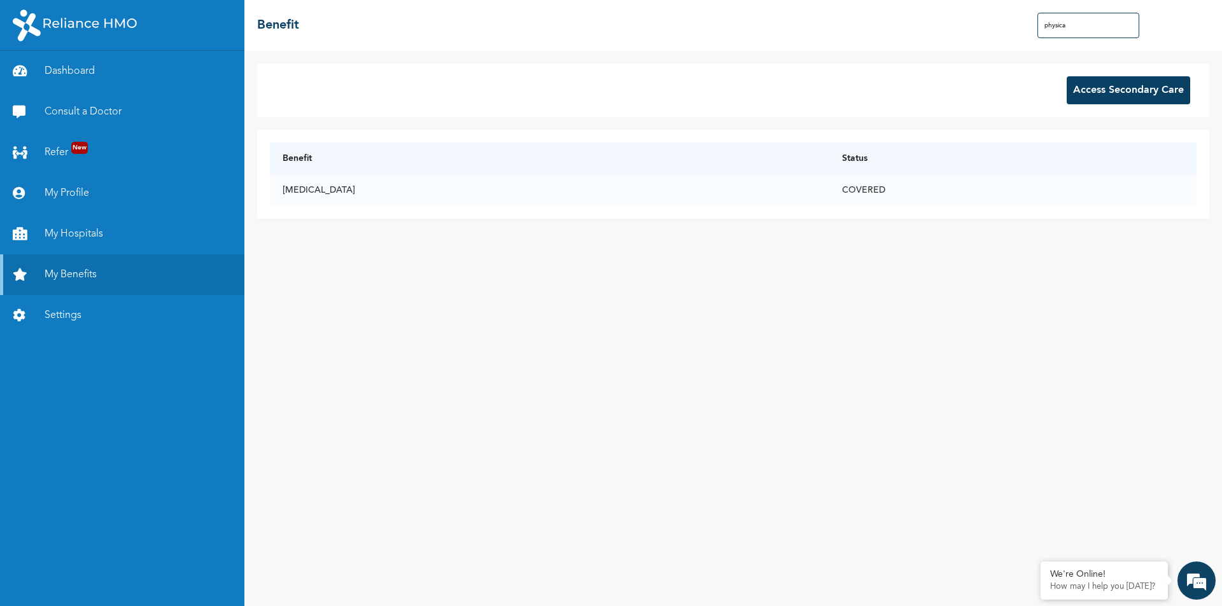
type input "physical"
drag, startPoint x: 1093, startPoint y: 27, endPoint x: 966, endPoint y: 30, distance: 126.7
click at [966, 30] on div "☰ Benefit physical" at bounding box center [732, 25] width 977 height 51
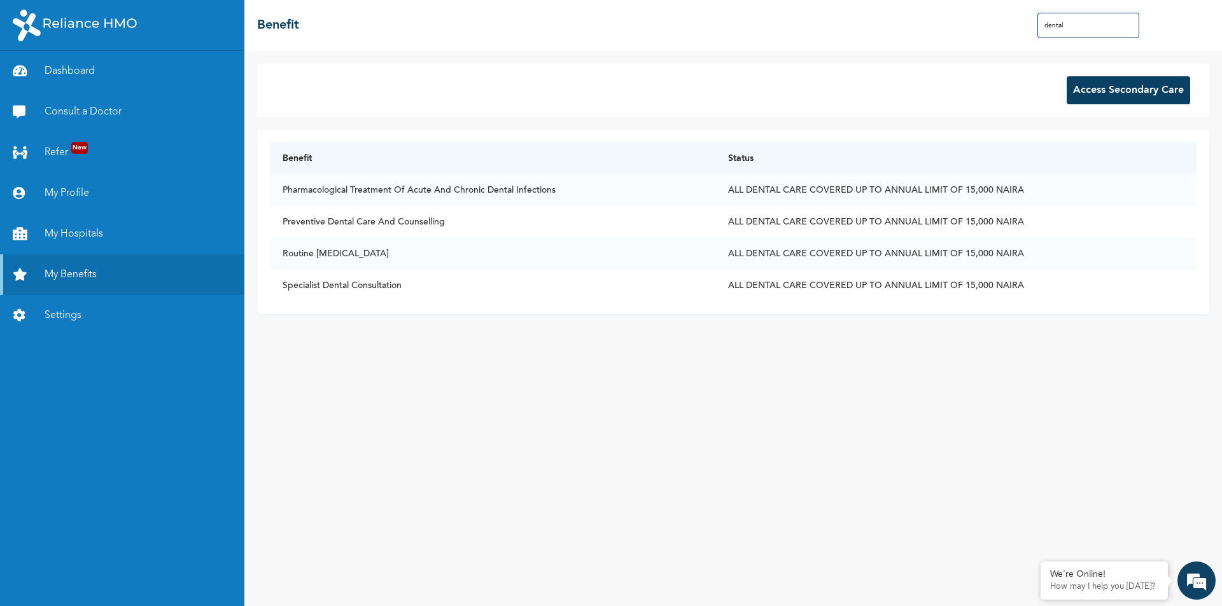
click at [1091, 31] on input "dental" at bounding box center [1088, 25] width 102 height 25
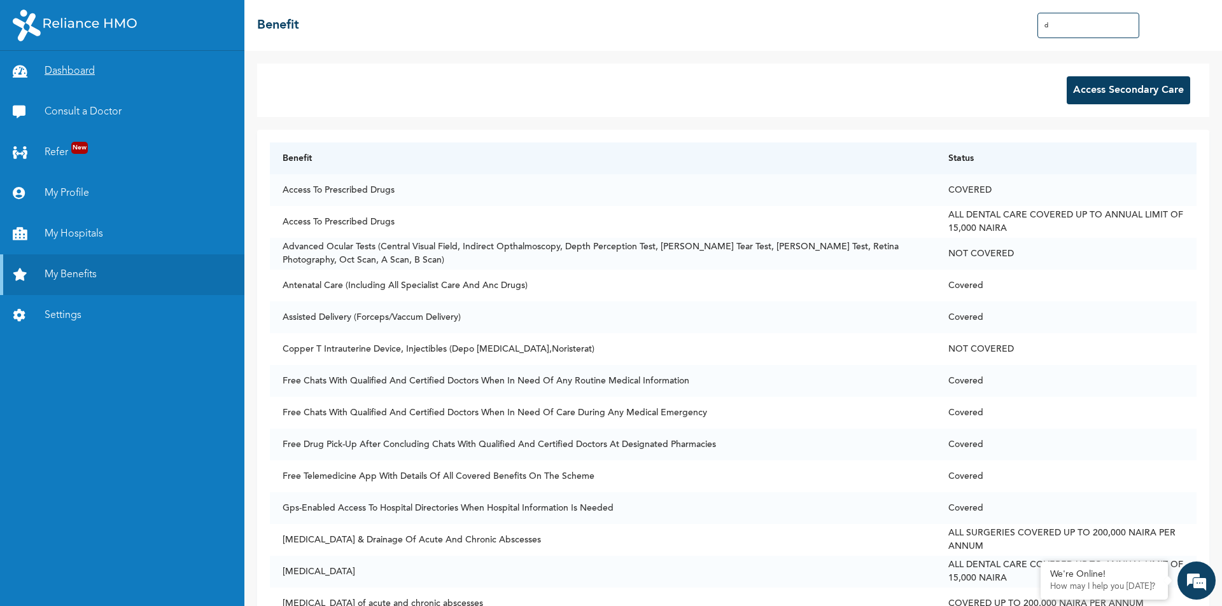
type input "d"
click at [90, 66] on link "Dashboard" at bounding box center [122, 71] width 244 height 41
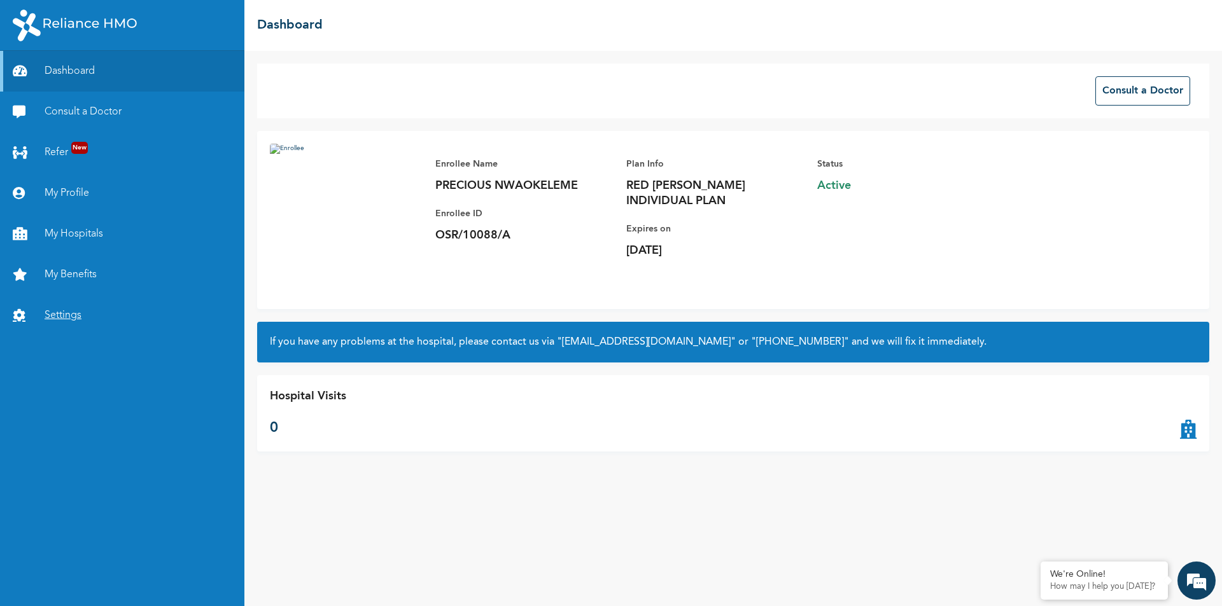
click at [40, 312] on link "Settings" at bounding box center [122, 315] width 244 height 41
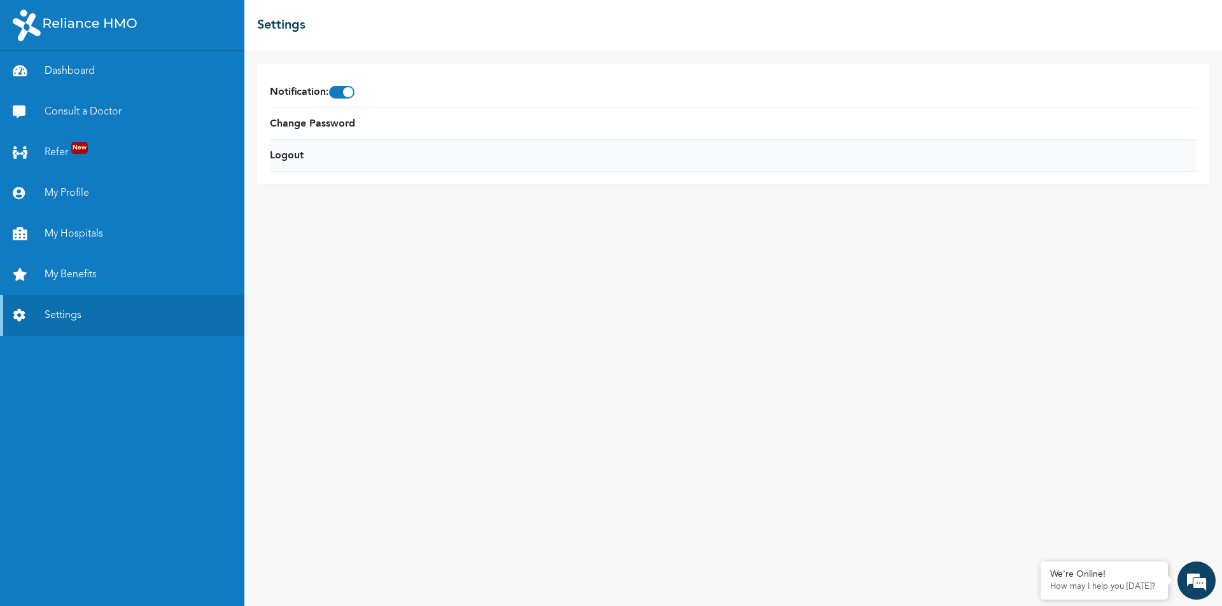
click at [293, 147] on li "Logout" at bounding box center [733, 156] width 926 height 32
click at [282, 149] on link "Logout" at bounding box center [287, 155] width 34 height 15
